Goal: Task Accomplishment & Management: Use online tool/utility

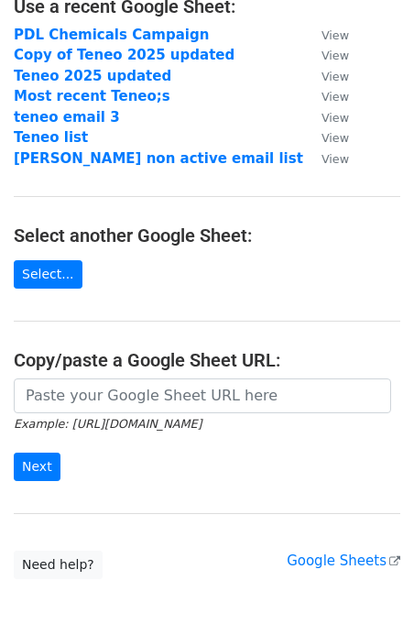
scroll to position [172, 0]
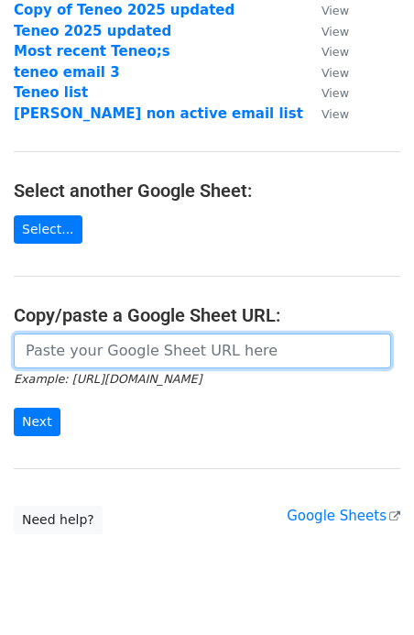
click at [118, 364] on input "url" at bounding box center [203, 351] width 378 height 35
paste input "https://docs.google.com/spreadsheets/d/1Gk2vZ1EWbWLrPXUlGAm4VHWoKyS9mQZR6K_Aiyh…"
type input "https://docs.google.com/spreadsheets/d/1Gk2vZ1EWbWLrPXUlGAm4VHWoKyS9mQZR6K_Aiyh…"
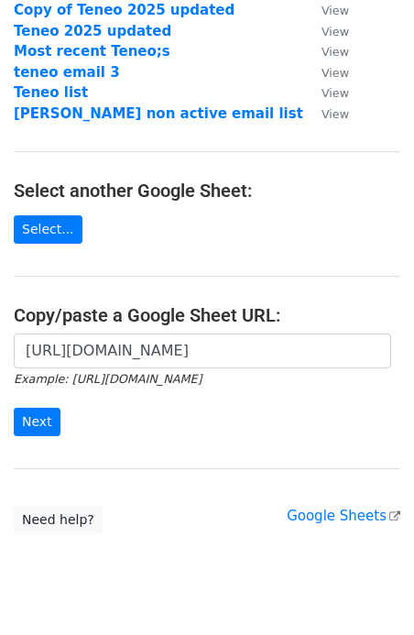
scroll to position [0, 0]
click at [60, 416] on form "https://docs.google.com/spreadsheets/d/1Gk2vZ1EWbWLrPXUlGAm4VHWoKyS9mQZR6K_Aiyh…" at bounding box center [207, 385] width 387 height 103
click at [48, 426] on input "Next" at bounding box center [37, 422] width 47 height 28
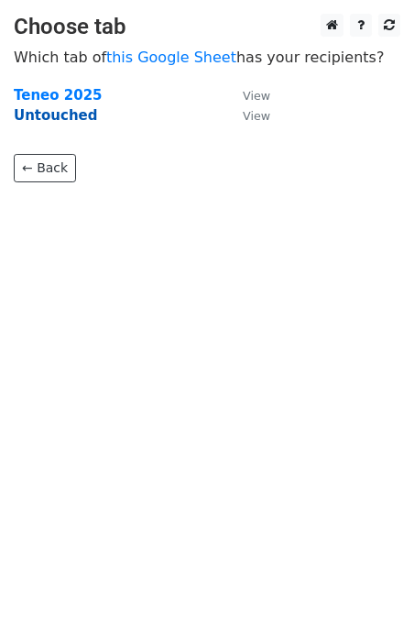
click at [79, 120] on strong "Untouched" at bounding box center [56, 115] width 84 height 17
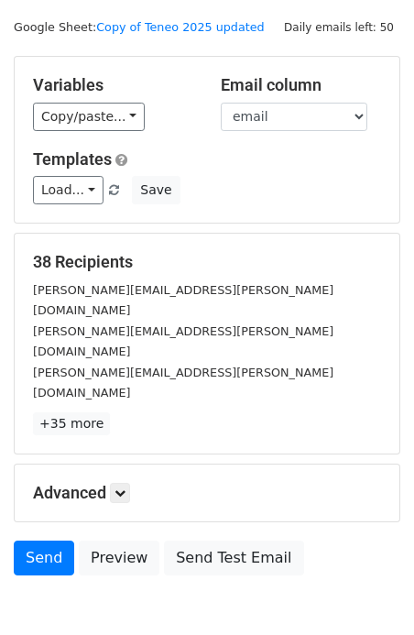
scroll to position [50, 0]
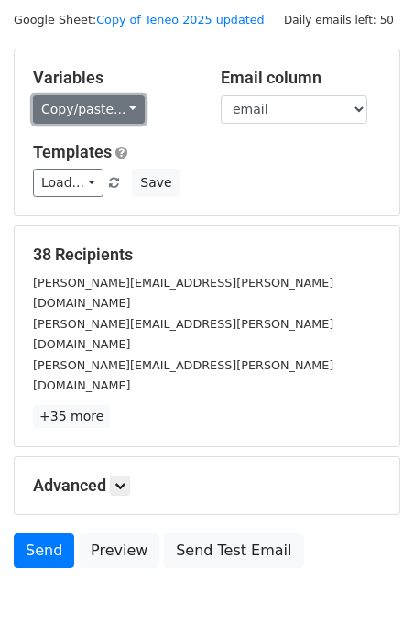
click at [107, 100] on link "Copy/paste..." at bounding box center [89, 109] width 112 height 28
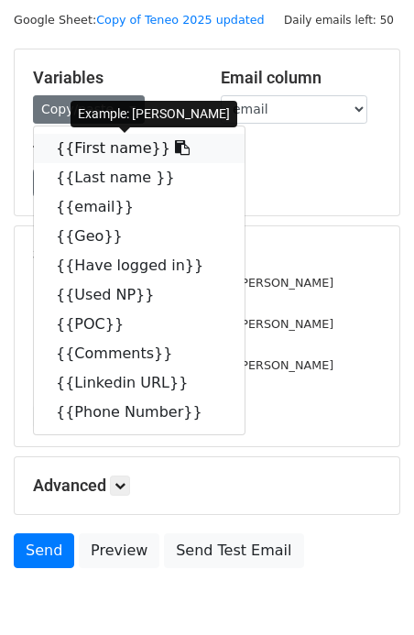
click at [94, 148] on link "{{First name}}" at bounding box center [139, 148] width 211 height 29
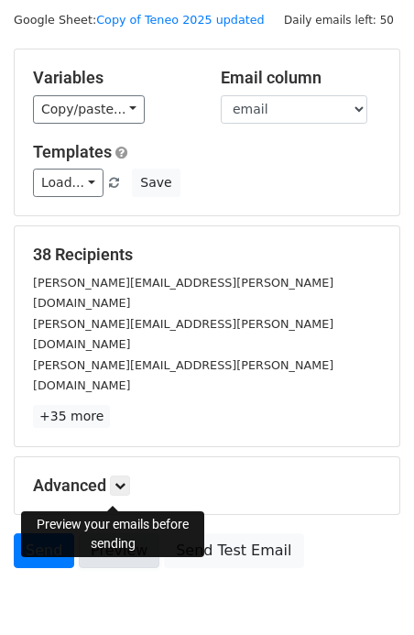
click at [93, 534] on link "Preview" at bounding box center [119, 551] width 81 height 35
click at [118, 534] on link "Preview" at bounding box center [119, 551] width 81 height 35
click at [110, 534] on link "Preview" at bounding box center [119, 551] width 81 height 35
click at [127, 534] on link "Preview" at bounding box center [119, 551] width 81 height 35
click at [118, 534] on link "Preview" at bounding box center [119, 551] width 81 height 35
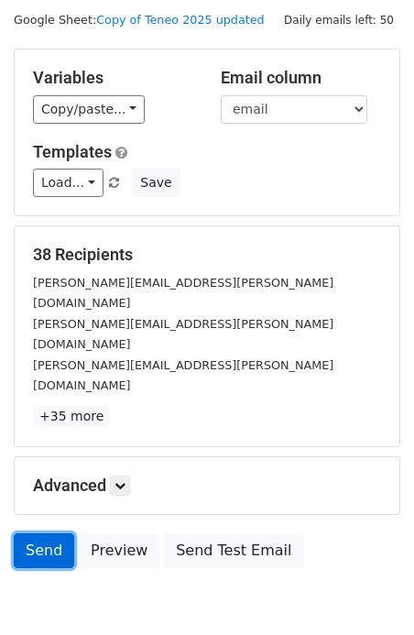
click at [40, 534] on link "Send" at bounding box center [44, 551] width 61 height 35
